Goal: Navigation & Orientation: Find specific page/section

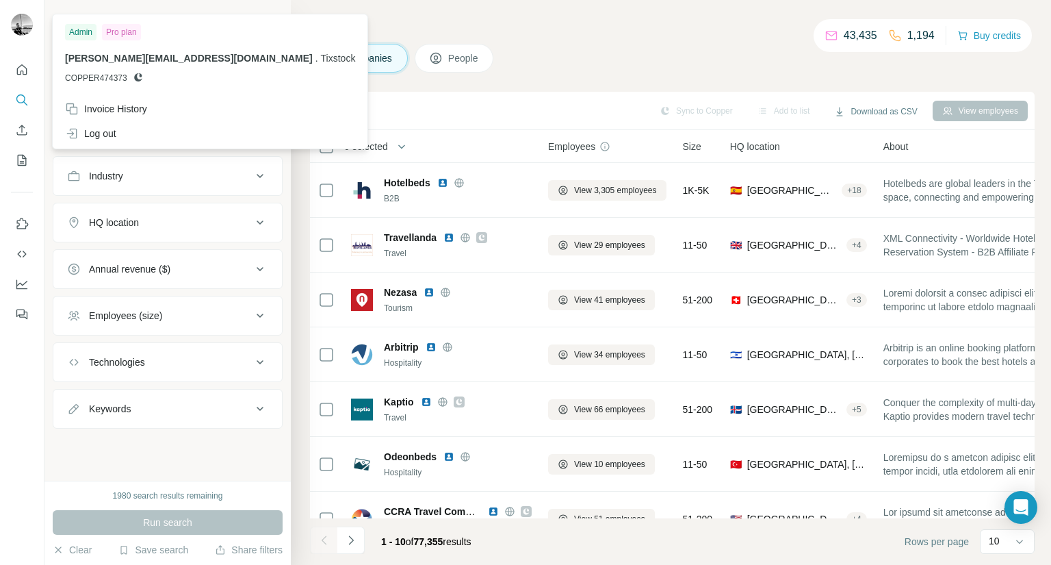
click at [20, 28] on img at bounding box center [22, 25] width 22 height 22
click at [21, 313] on icon "Feedback" at bounding box center [22, 314] width 14 height 14
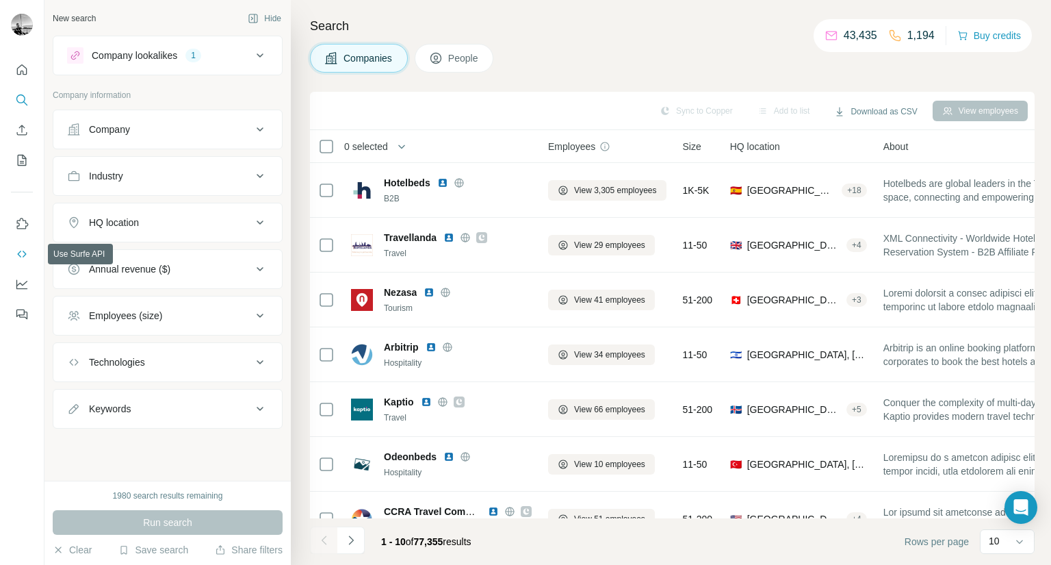
click at [23, 251] on icon "Use Surfe API" at bounding box center [22, 254] width 14 height 14
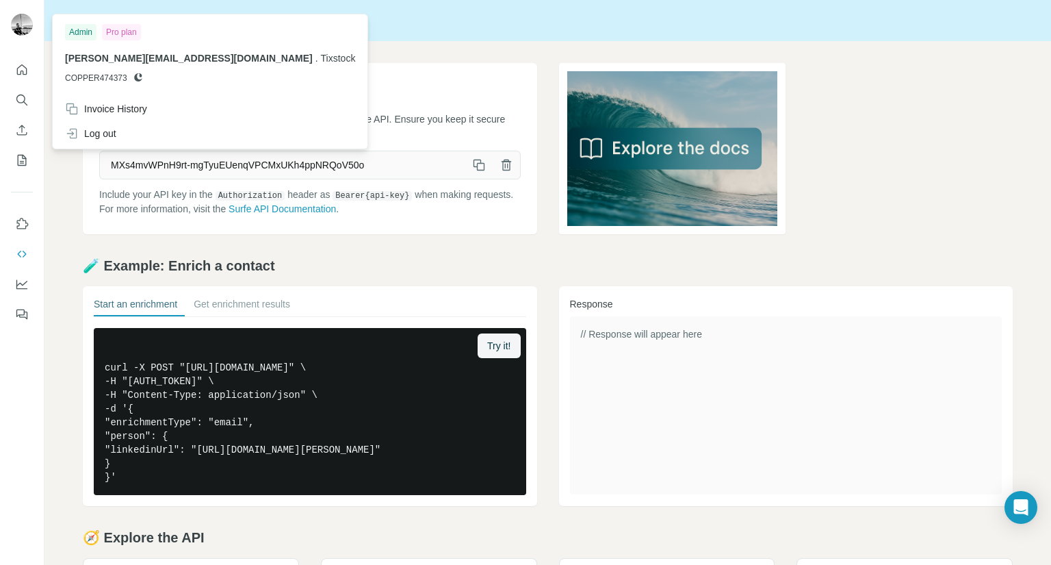
click at [22, 25] on img at bounding box center [22, 25] width 22 height 22
click at [20, 72] on icon "Quick start" at bounding box center [22, 70] width 14 height 14
